Goal: Information Seeking & Learning: Check status

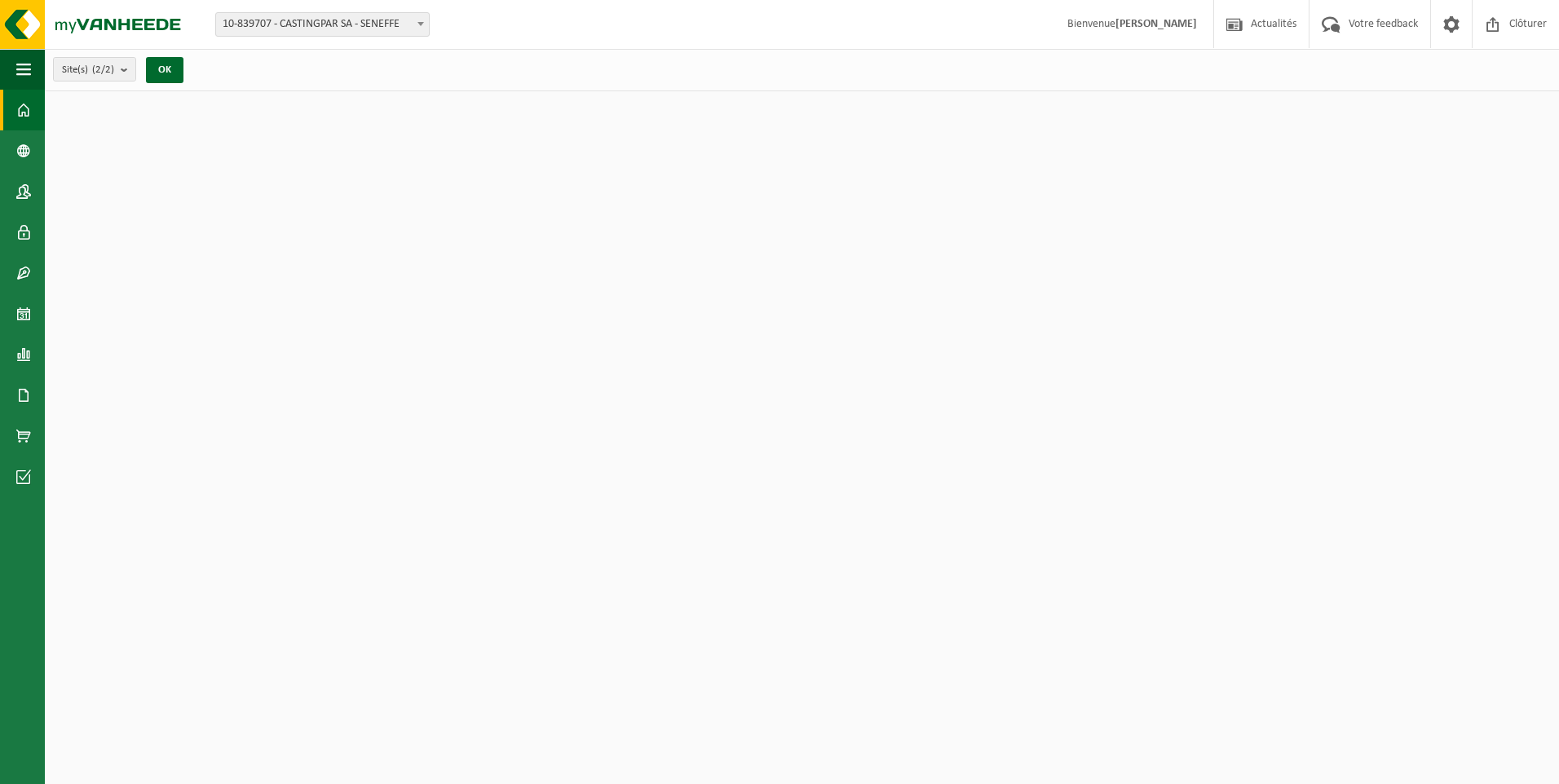
click at [400, 17] on span "10-839707 - CASTINGPAR SA - SENEFFE" at bounding box center [323, 25] width 213 height 23
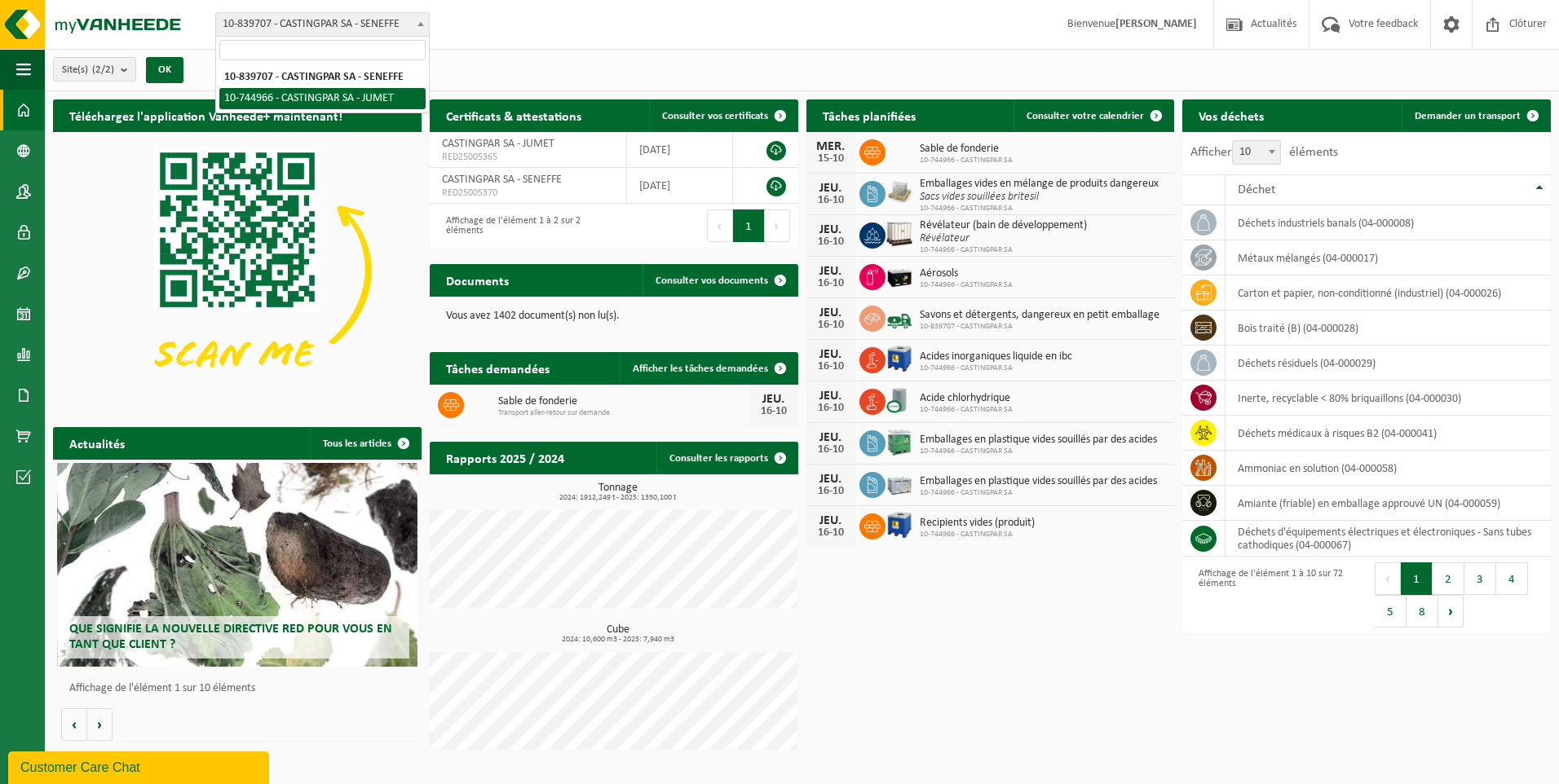
select select "6262"
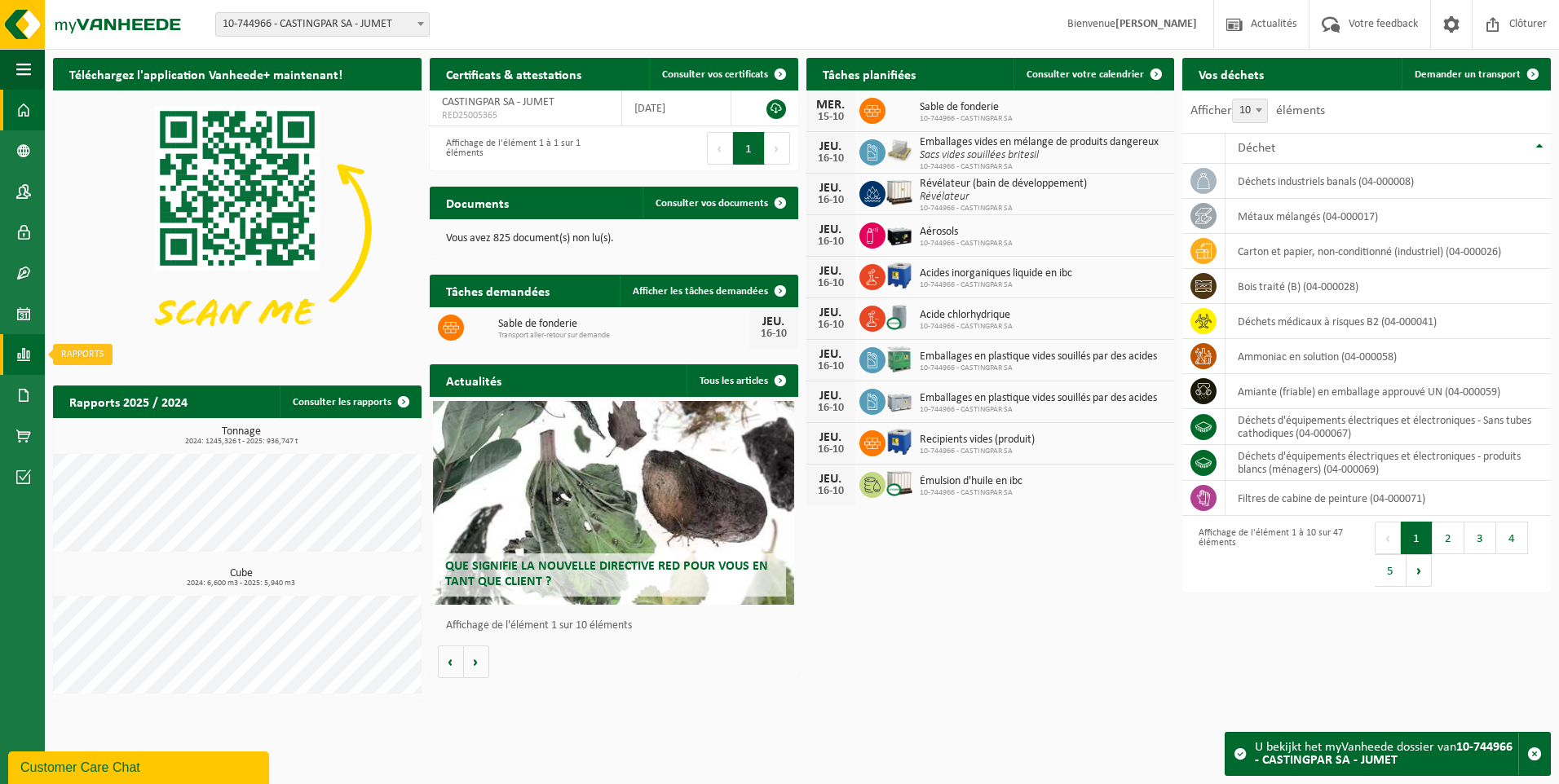
click at [29, 350] on span at bounding box center [24, 354] width 15 height 40
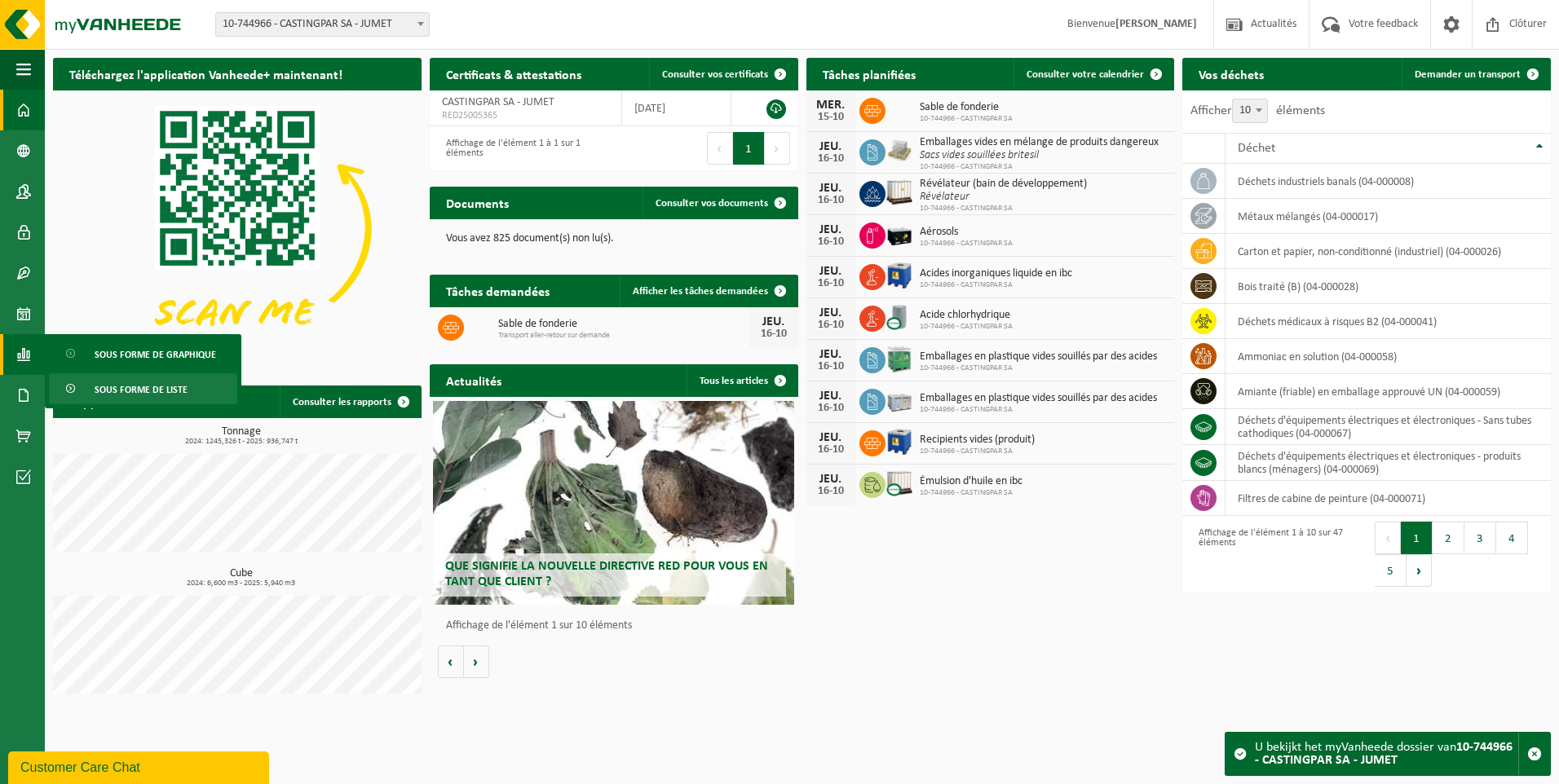
click at [106, 386] on span "Sous forme de liste" at bounding box center [141, 390] width 93 height 31
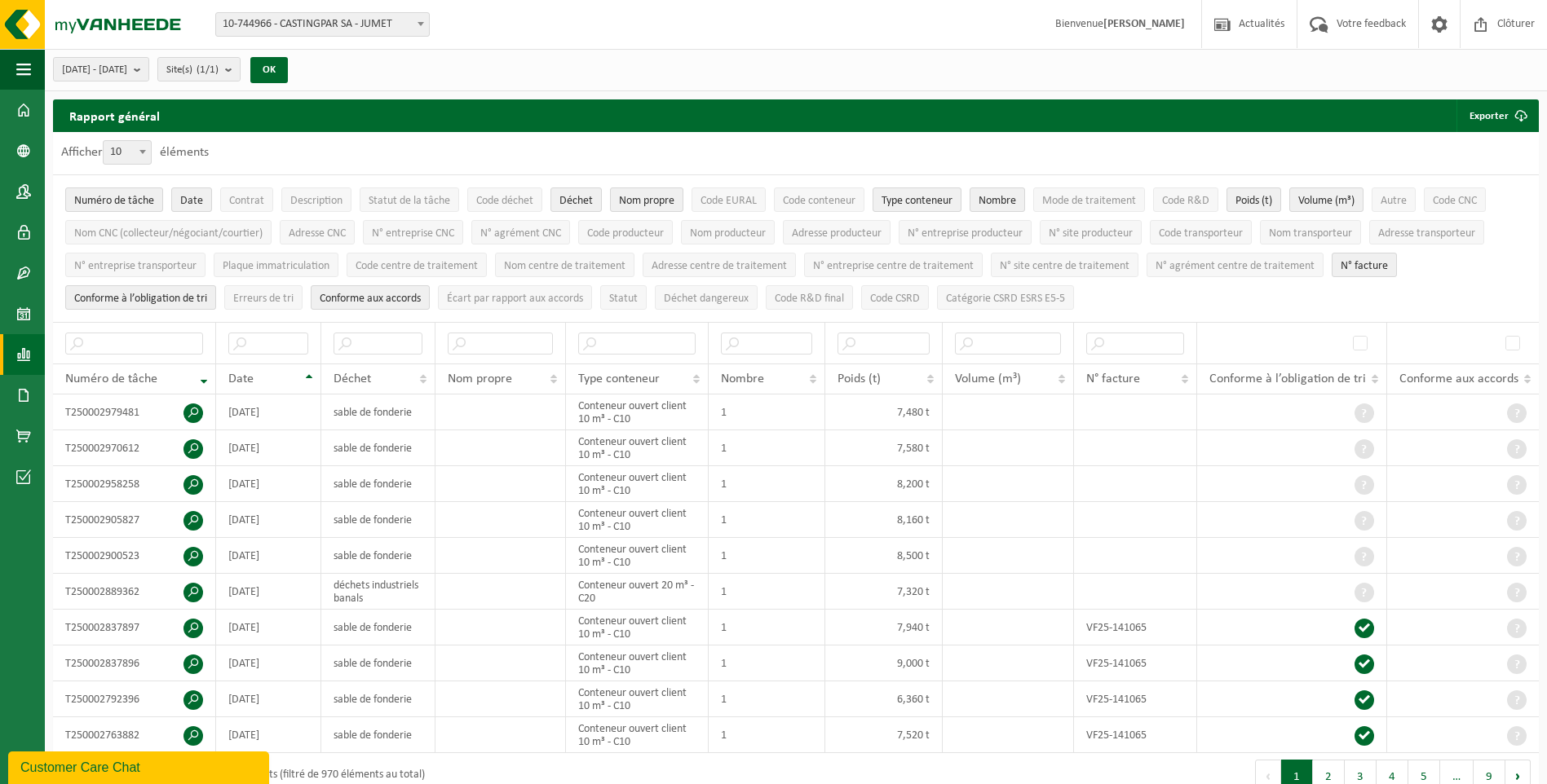
click at [26, 353] on span at bounding box center [24, 354] width 15 height 40
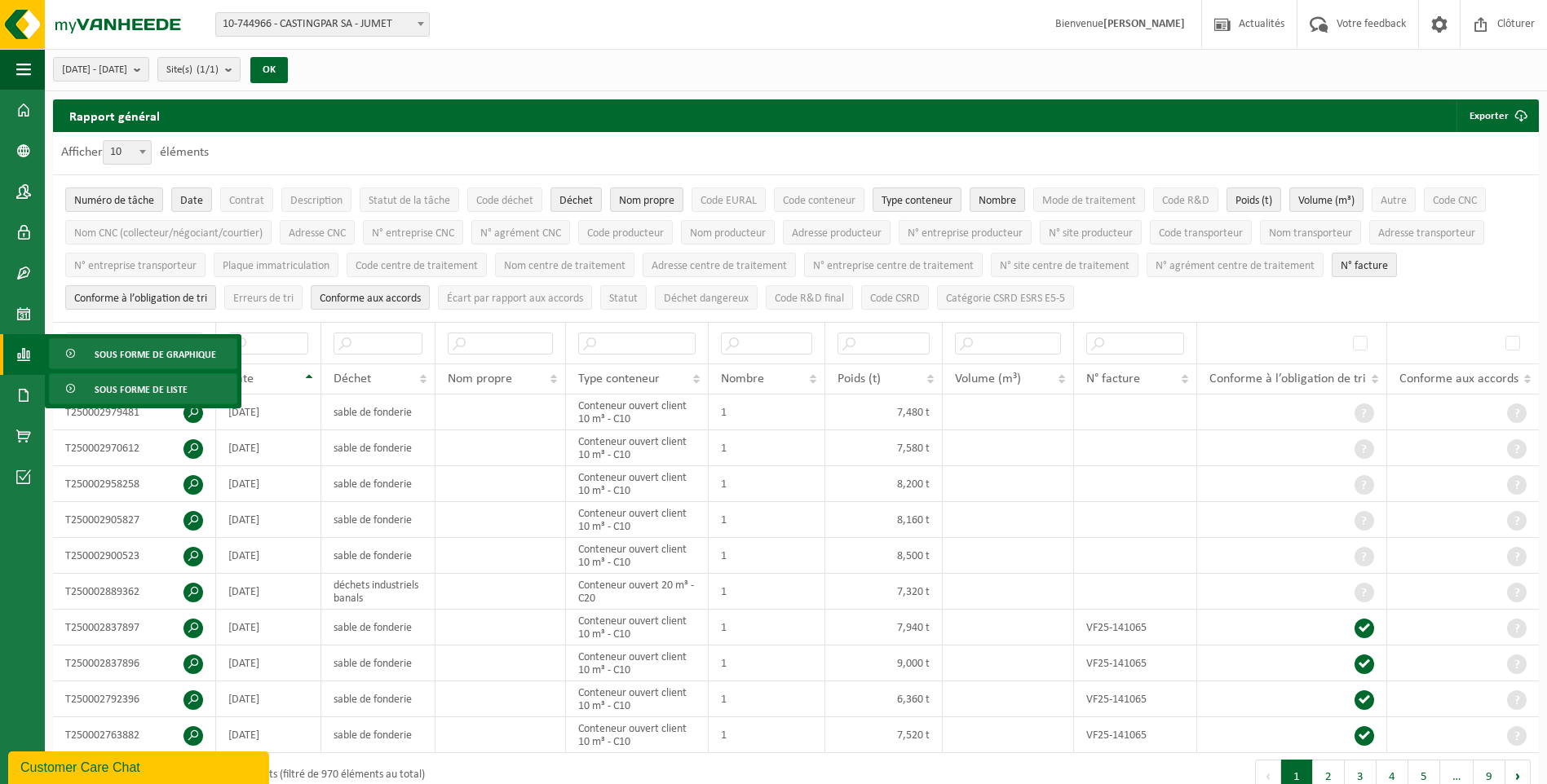
click at [88, 347] on link "Sous forme de graphique" at bounding box center [143, 354] width 188 height 31
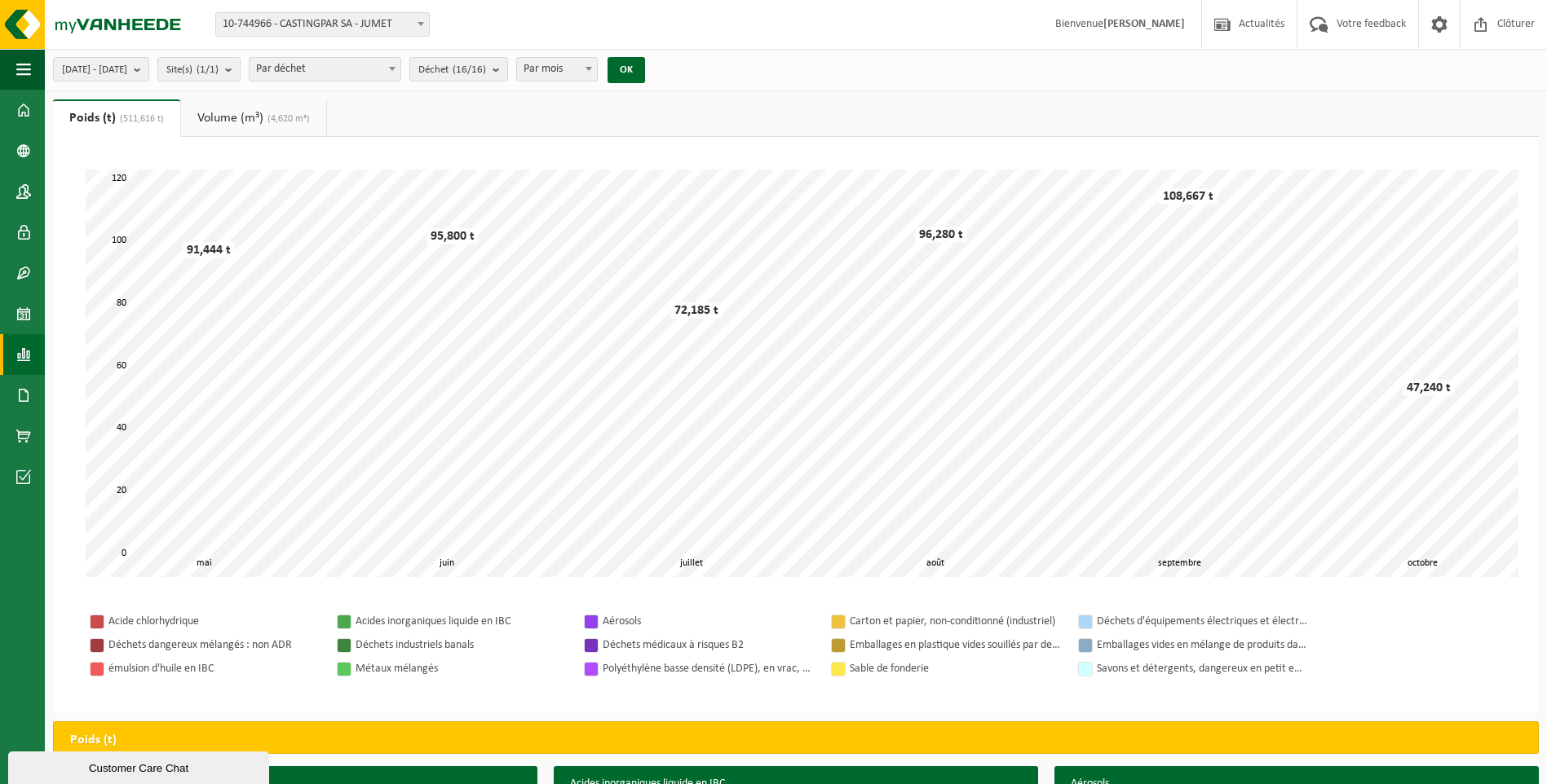
click at [364, 66] on span "Par déchet" at bounding box center [324, 69] width 151 height 23
drag, startPoint x: 371, startPoint y: 59, endPoint x: 460, endPoint y: 56, distance: 89.1
click at [371, 58] on span "Par déchet" at bounding box center [324, 69] width 151 height 23
click at [486, 61] on span "Déchet (16/16)" at bounding box center [452, 70] width 68 height 25
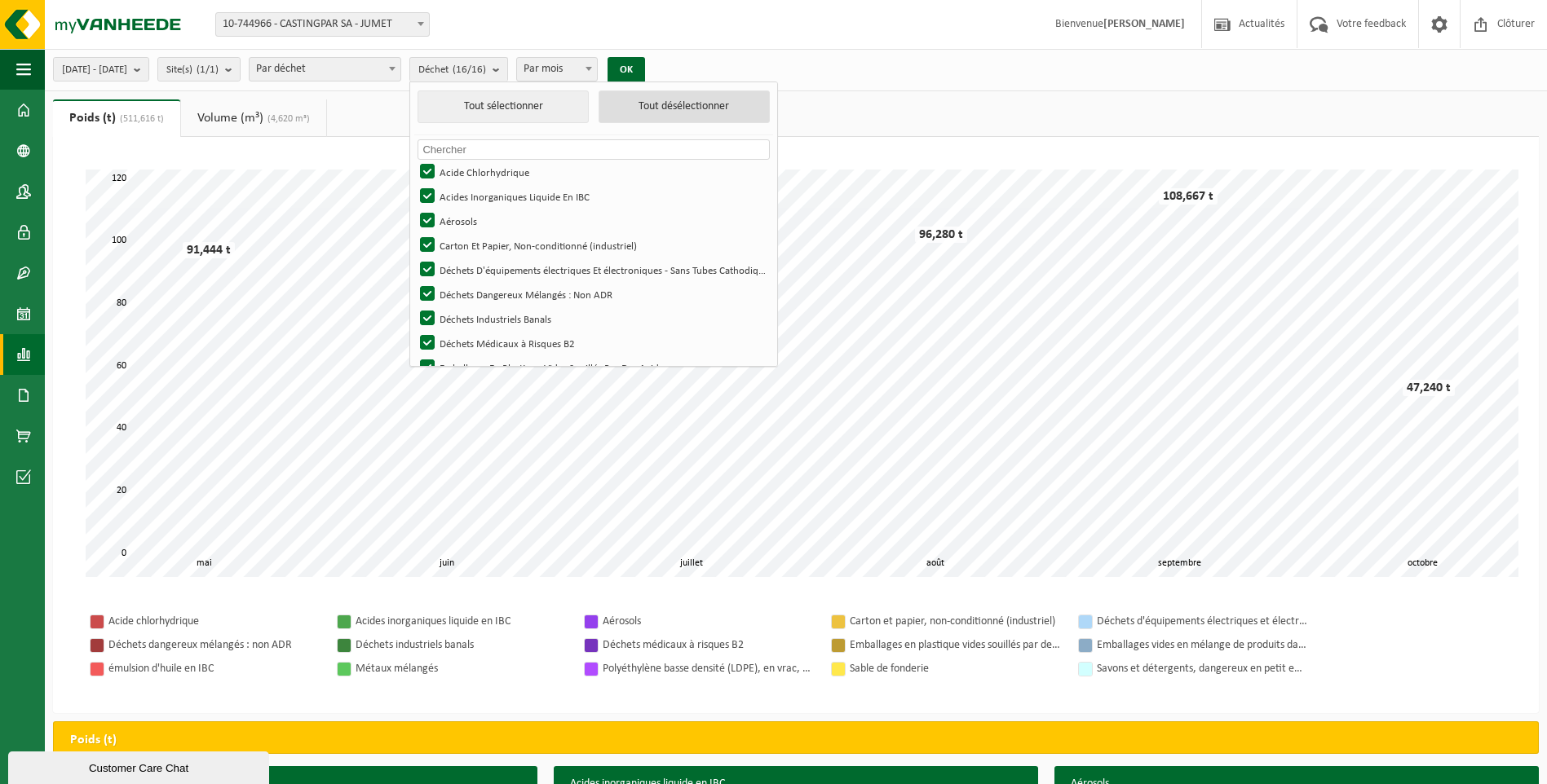
click at [727, 116] on button "Tout désélectionner" at bounding box center [684, 107] width 171 height 33
checkbox input "false"
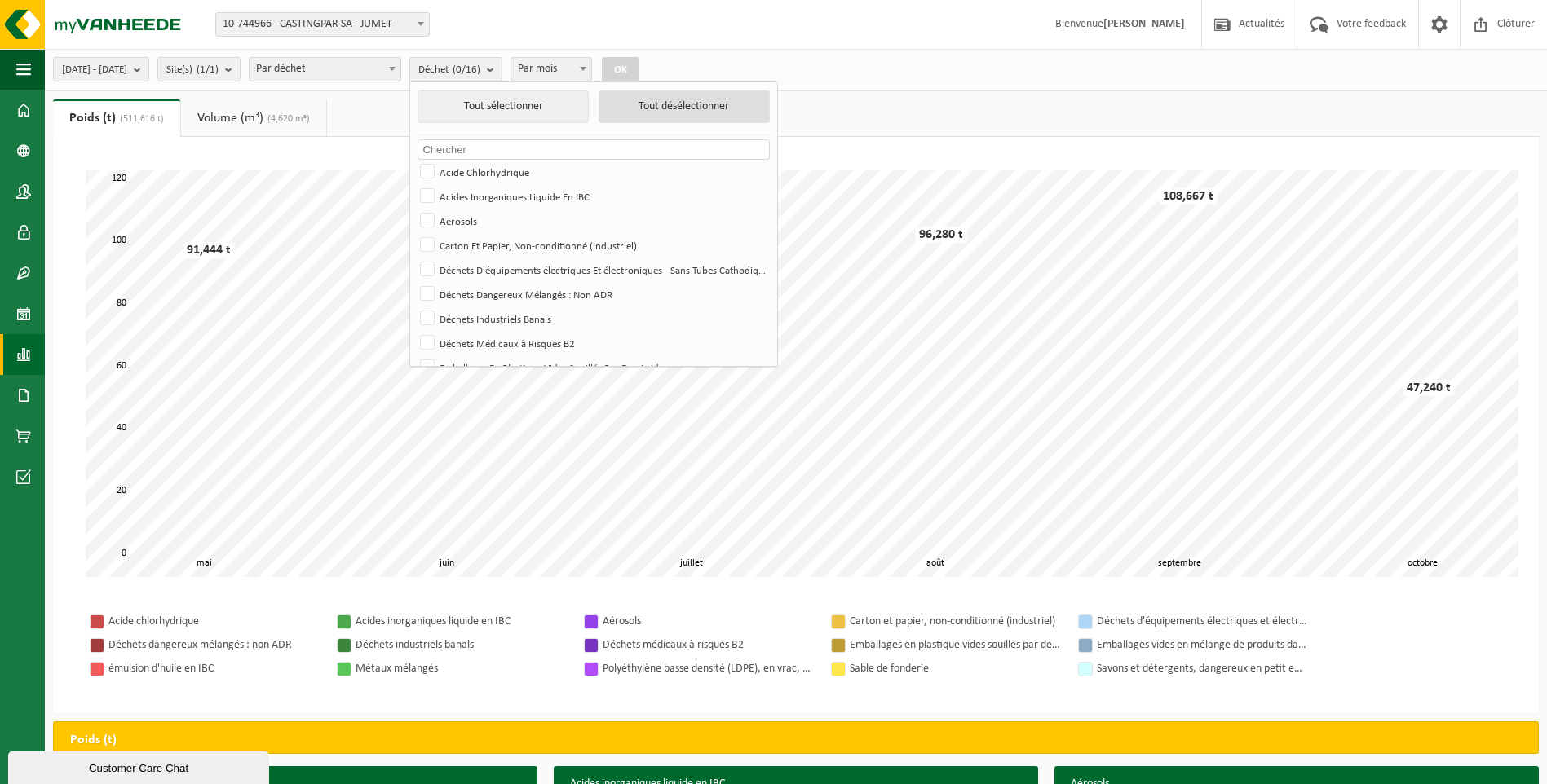
checkbox input "false"
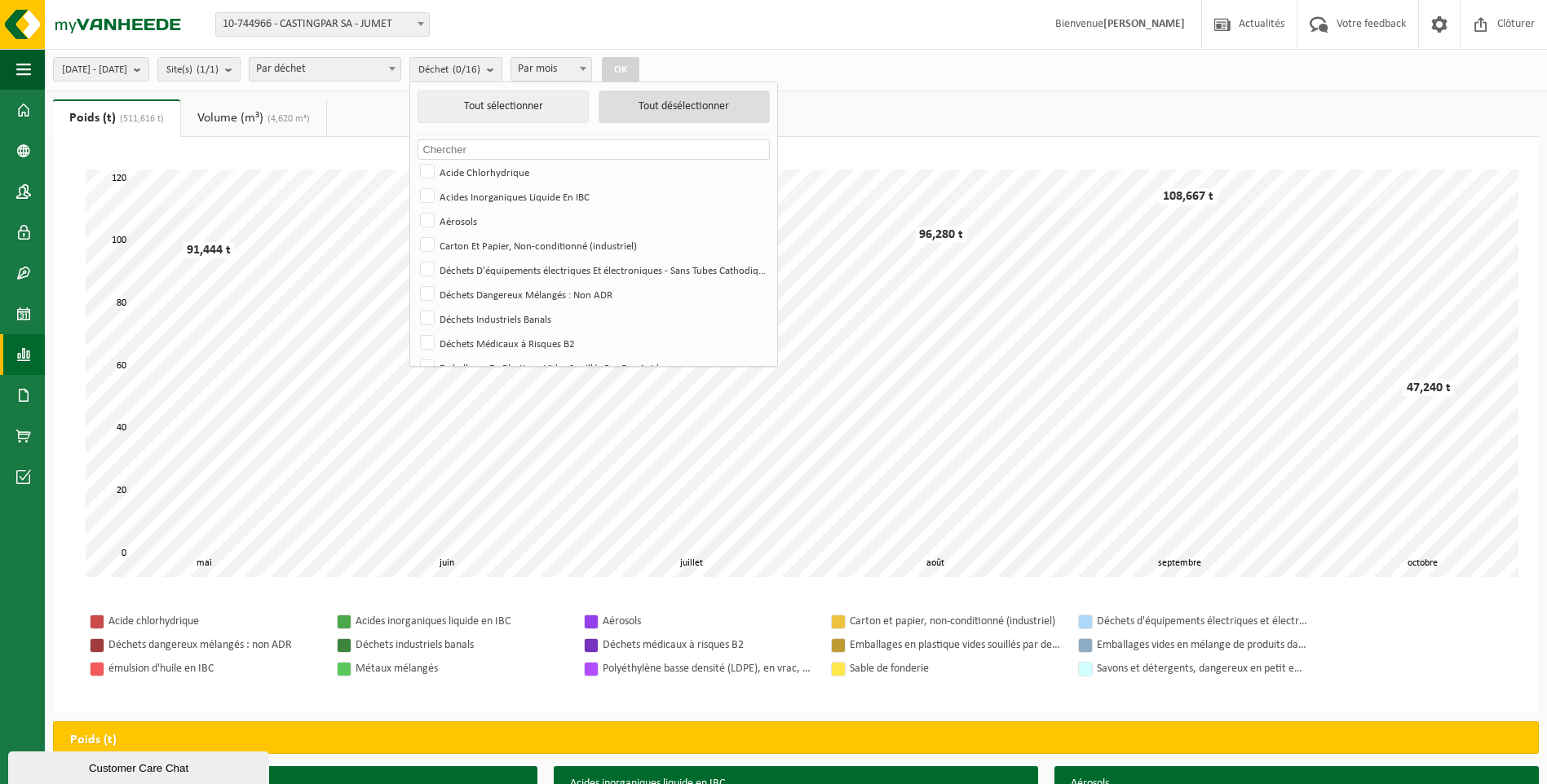
checkbox input "false"
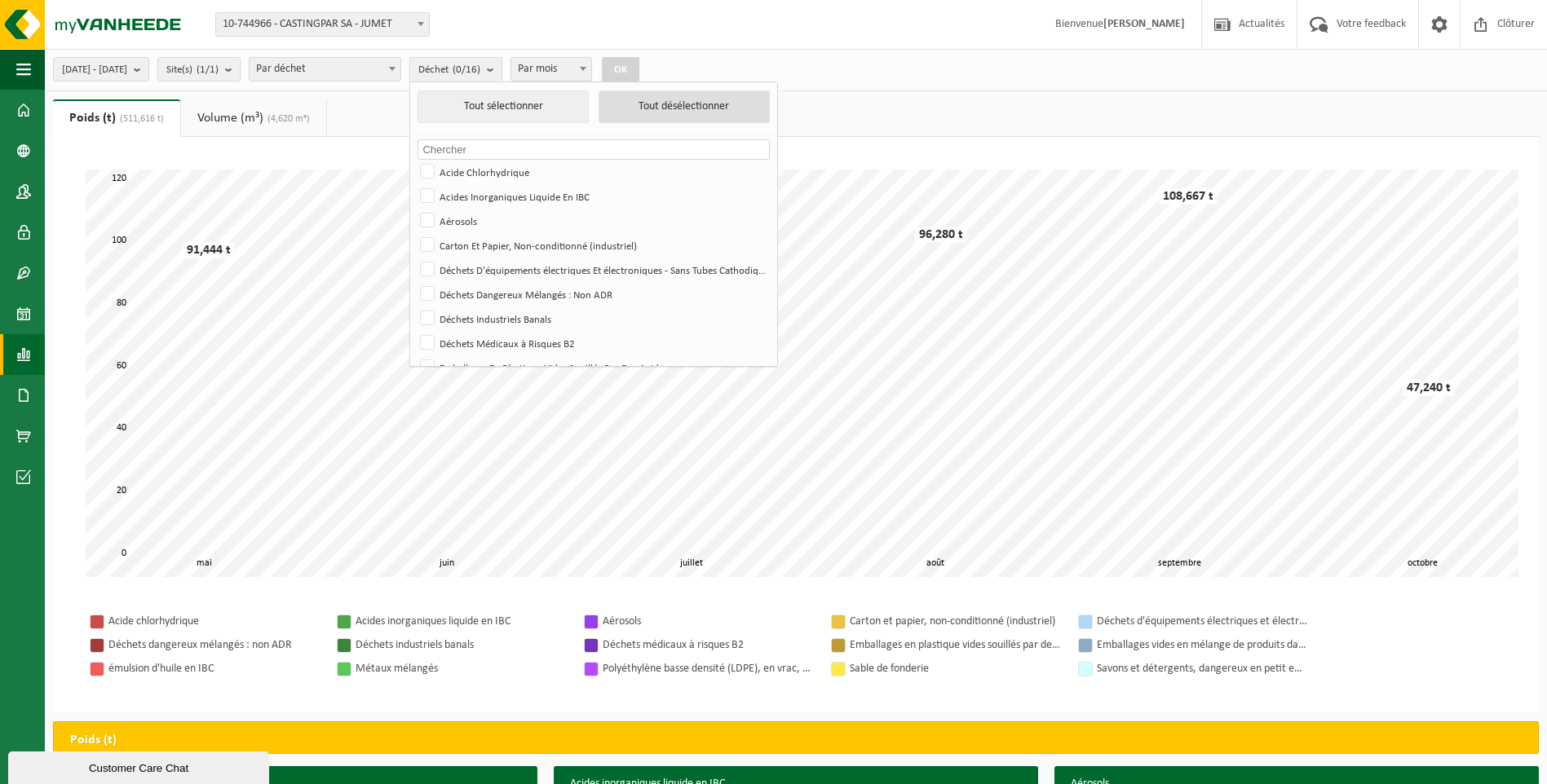
checkbox input "false"
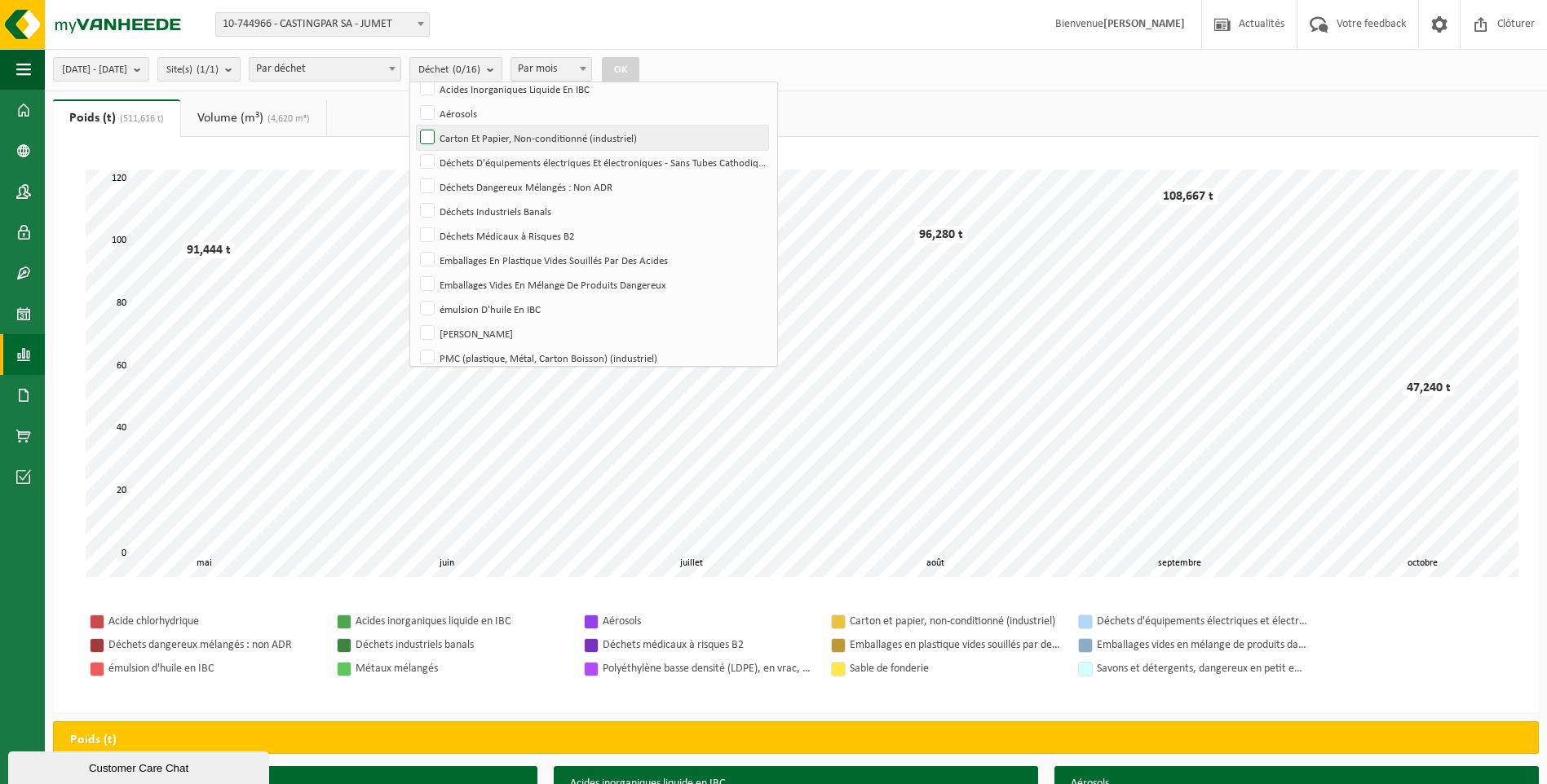
scroll to position [192, 0]
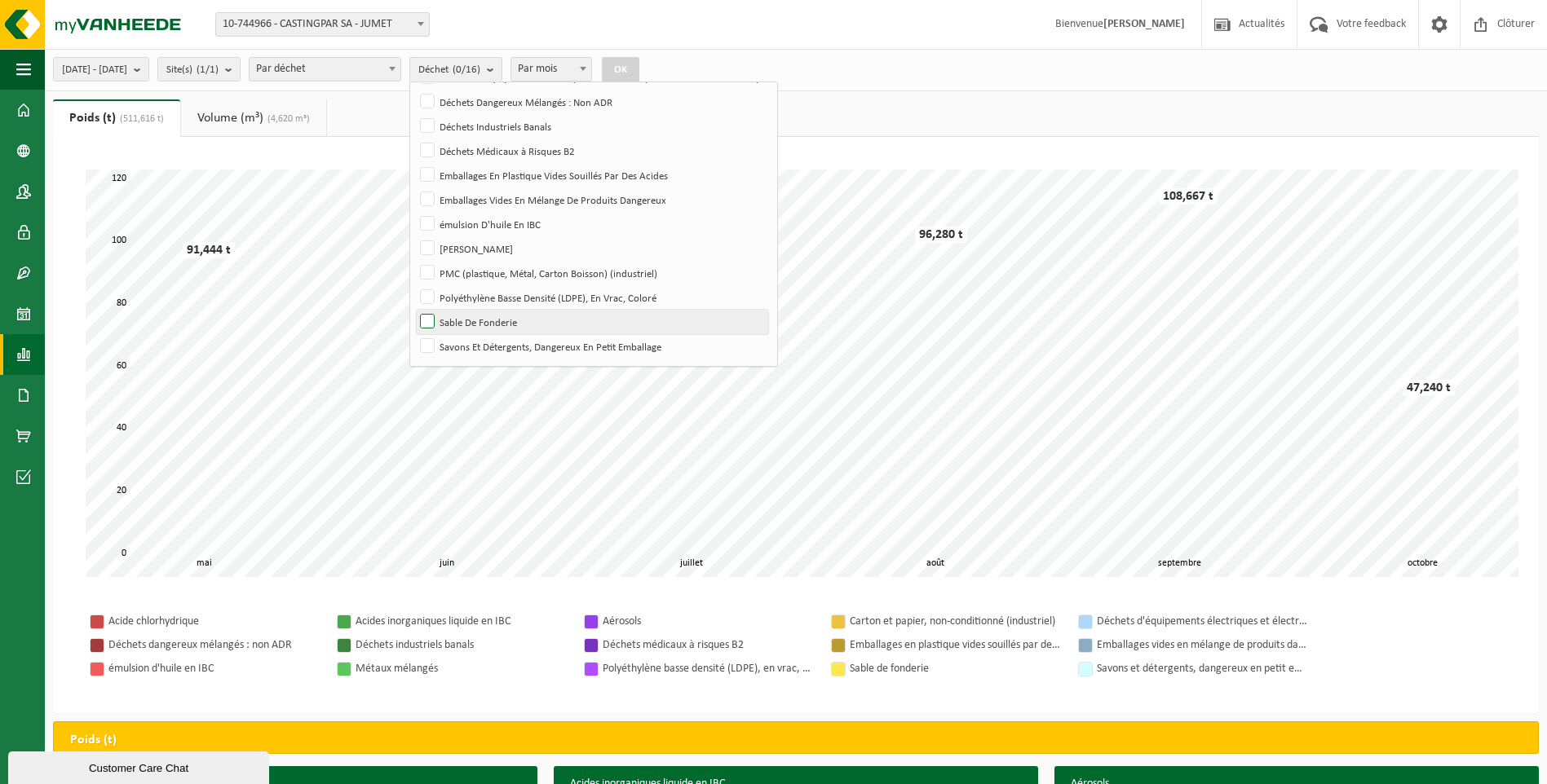
click at [469, 326] on label "Sable De Fonderie" at bounding box center [593, 322] width 352 height 25
click at [414, 309] on input "Sable De Fonderie" at bounding box center [414, 309] width 1 height 1
checkbox input "true"
click at [591, 58] on span "Par mois" at bounding box center [551, 69] width 80 height 23
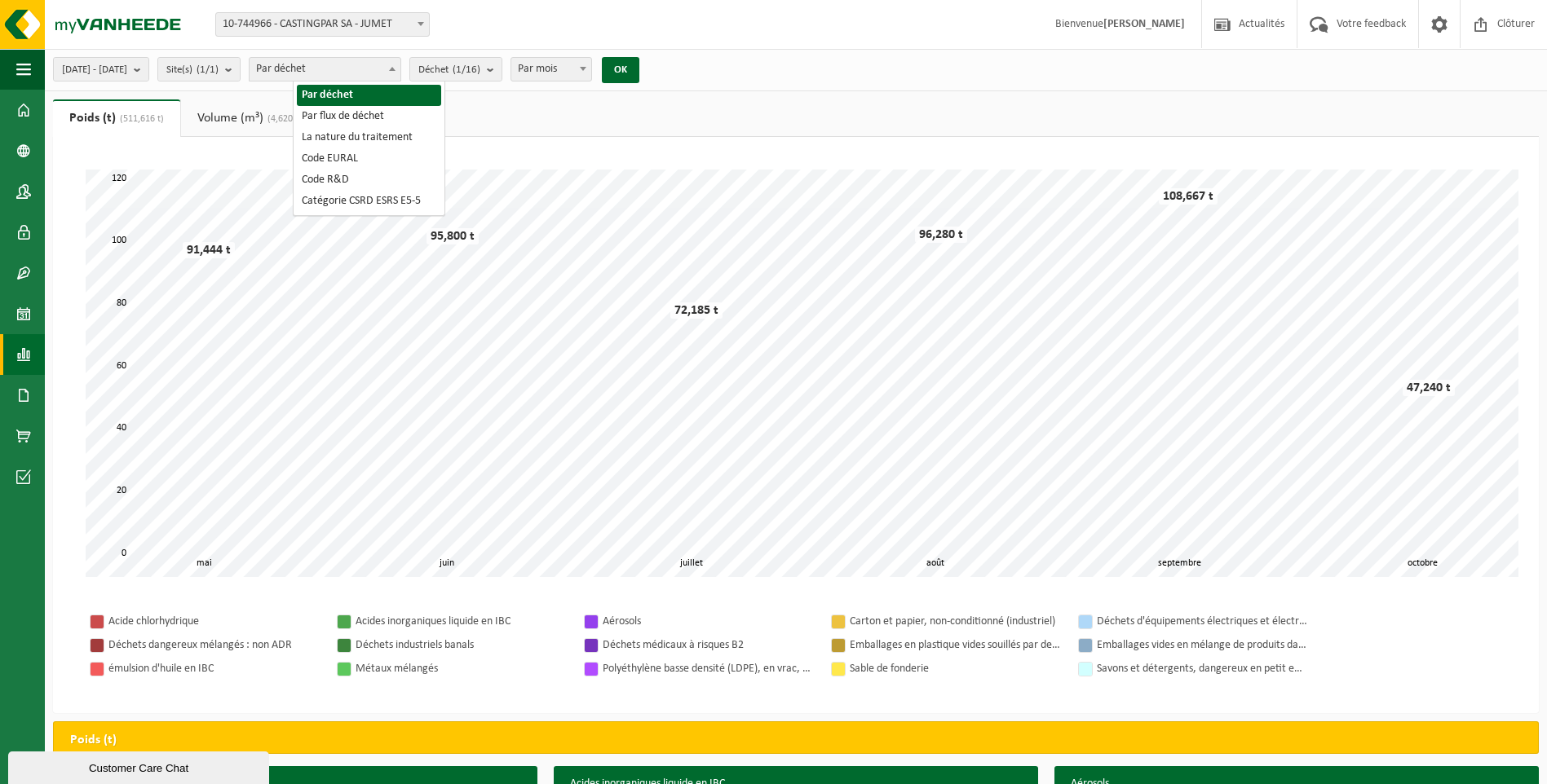
click at [395, 59] on span "Par déchet" at bounding box center [324, 69] width 151 height 23
click at [639, 59] on button "OK" at bounding box center [620, 70] width 37 height 26
